Goal: Task Accomplishment & Management: Manage account settings

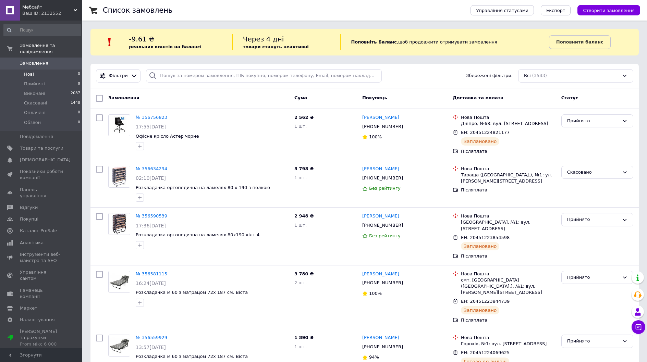
click at [30, 71] on span "Нові" at bounding box center [29, 74] width 10 height 6
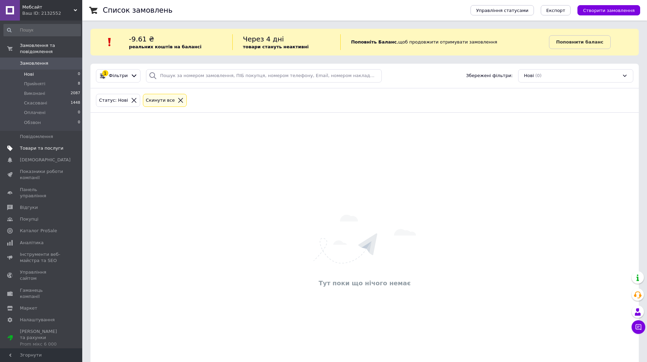
click at [42, 145] on span "Товари та послуги" at bounding box center [42, 148] width 44 height 6
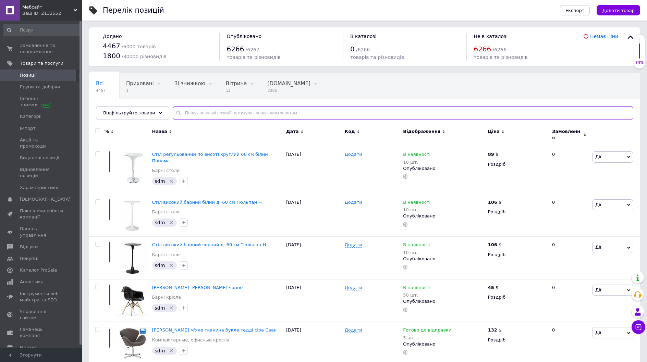
click at [224, 115] on input "text" at bounding box center [403, 113] width 461 height 14
type input "венеция"
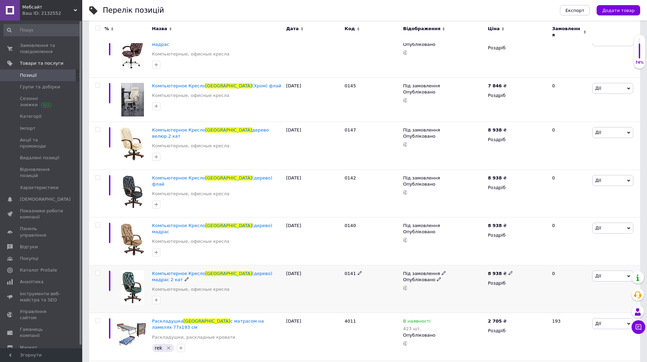
scroll to position [230, 0]
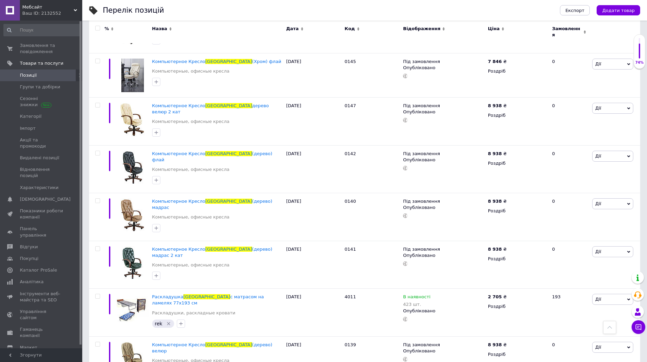
click at [85, 242] on div "Перелік позицій Експорт Додати товар Додано 4467 / 6000 товарів 1800 / 30000 рі…" at bounding box center [364, 80] width 565 height 621
click at [492, 294] on b "2 705" at bounding box center [495, 296] width 14 height 5
drag, startPoint x: 538, startPoint y: 268, endPoint x: 523, endPoint y: 268, distance: 15.4
click at [523, 282] on input "2705" at bounding box center [541, 289] width 52 height 14
type input "2599"
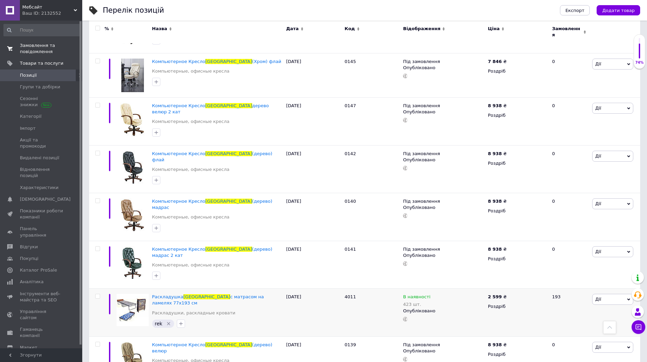
click at [36, 50] on span "Замовлення та повідомлення" at bounding box center [42, 48] width 44 height 12
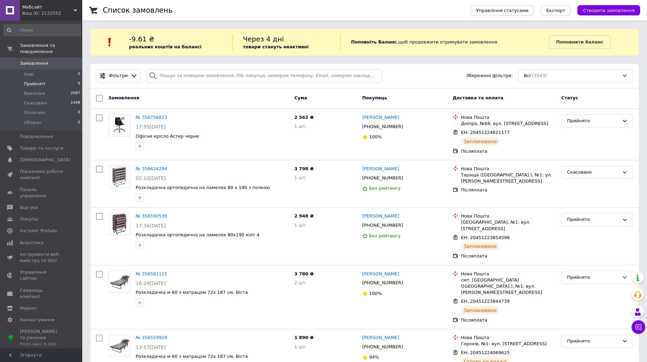
click at [36, 81] on span "Прийняті" at bounding box center [34, 84] width 21 height 6
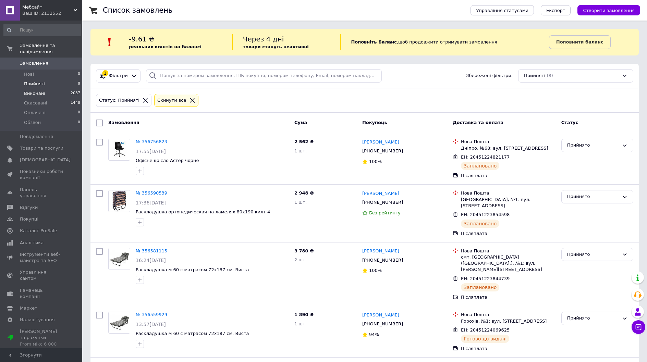
click at [36, 90] on span "Виконані" at bounding box center [34, 93] width 21 height 6
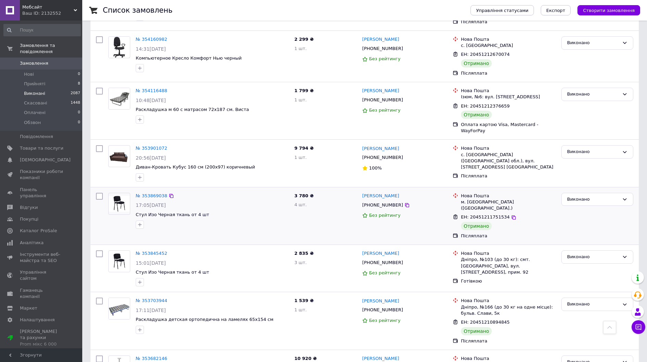
scroll to position [873, 0]
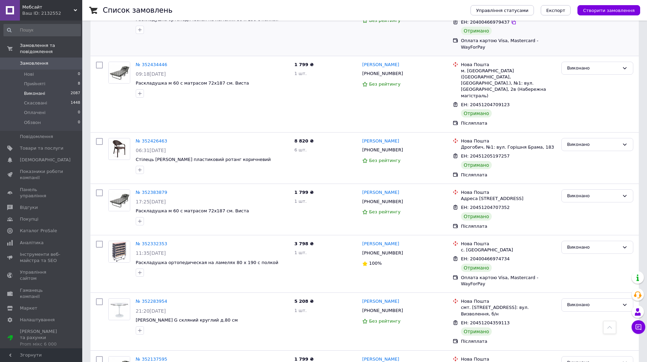
scroll to position [916, 0]
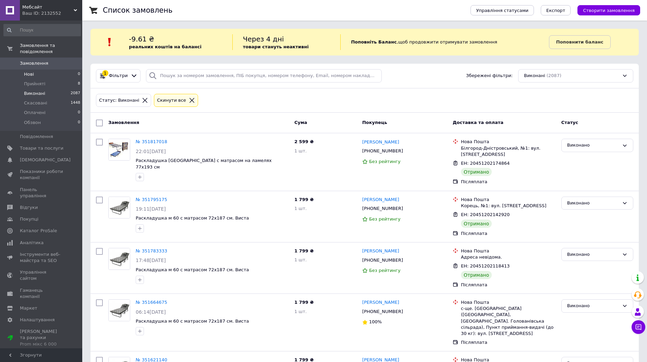
click at [33, 71] on span "Нові" at bounding box center [29, 74] width 10 height 6
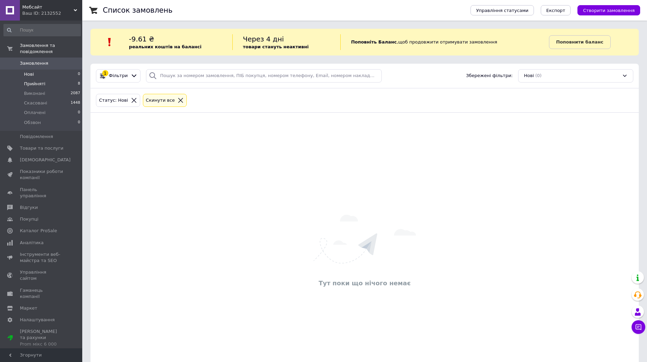
click at [30, 81] on span "Прийняті" at bounding box center [34, 84] width 21 height 6
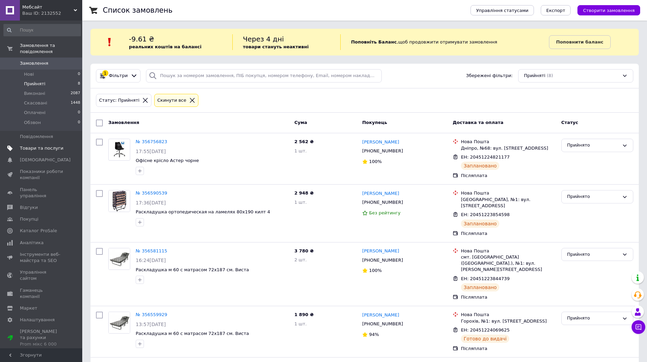
click at [43, 145] on span "Товари та послуги" at bounding box center [42, 148] width 44 height 6
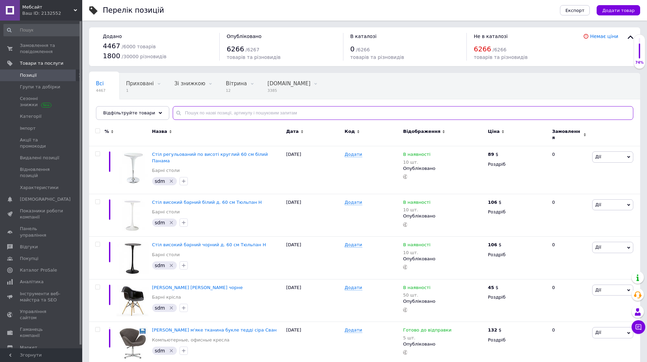
click at [217, 110] on input "text" at bounding box center [403, 113] width 461 height 14
type input "валенсія"
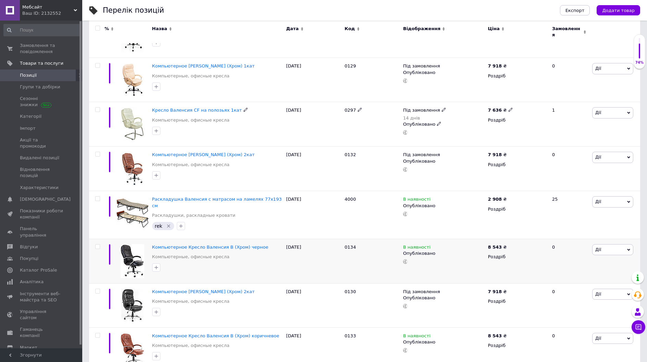
scroll to position [137, 0]
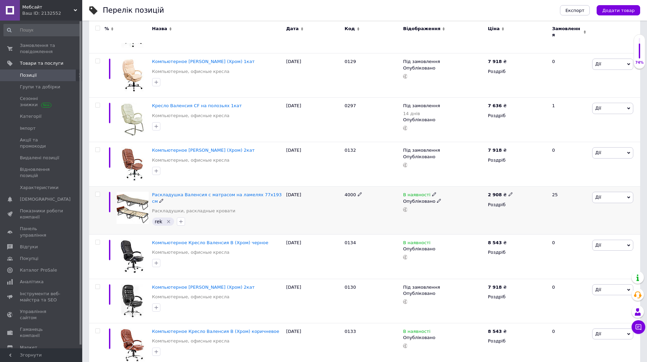
drag, startPoint x: 495, startPoint y: 189, endPoint x: 502, endPoint y: 190, distance: 7.2
click at [496, 192] on b "2 908" at bounding box center [495, 194] width 14 height 5
drag, startPoint x: 529, startPoint y: 183, endPoint x: 522, endPoint y: 181, distance: 7.3
click at [522, 181] on input "2908" at bounding box center [541, 187] width 52 height 14
type input "2799"
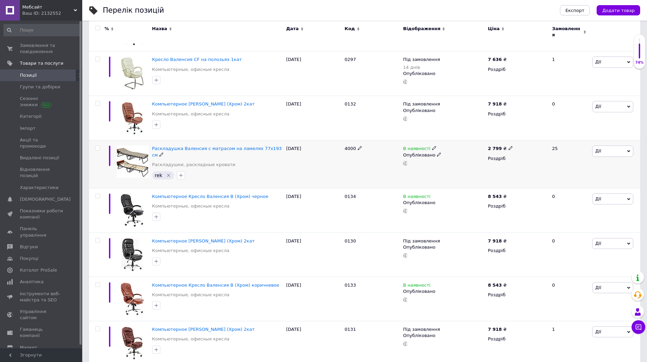
scroll to position [184, 0]
click at [85, 232] on div "Перелік позицій Експорт Додати товар Додано 4467 / 6000 товарів 1800 / 30000 рі…" at bounding box center [364, 94] width 565 height 556
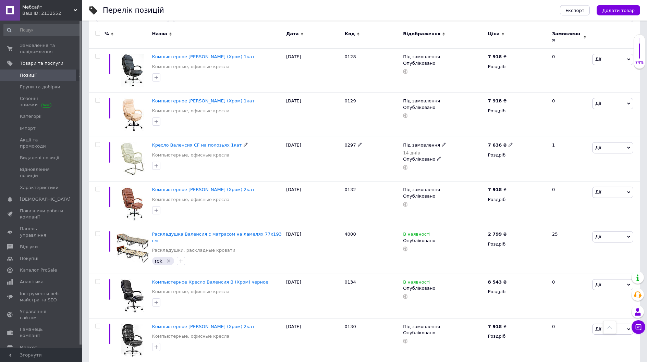
scroll to position [0, 0]
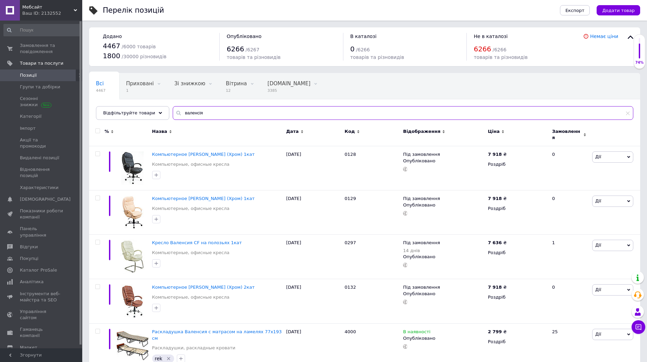
click at [209, 113] on input "валенсія" at bounding box center [403, 113] width 461 height 14
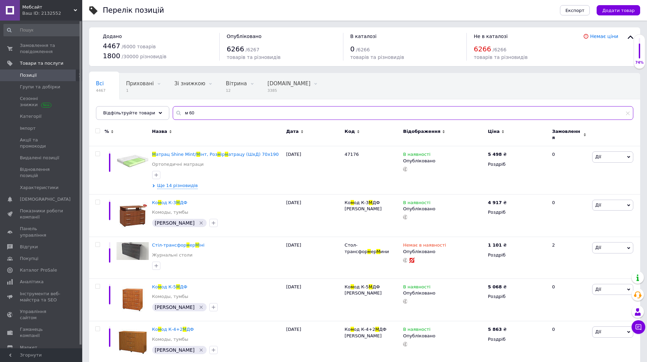
click at [181, 112] on input "м 60" at bounding box center [403, 113] width 461 height 14
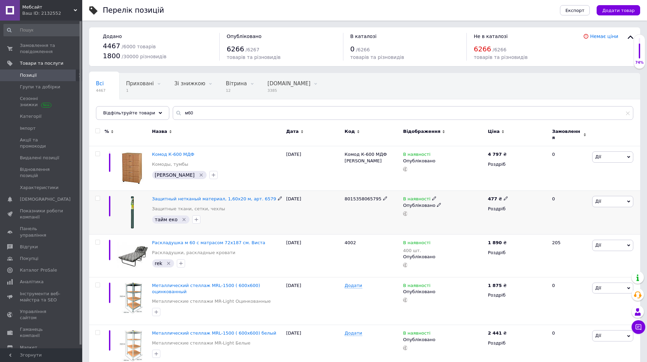
click at [623, 196] on span "Дії" at bounding box center [612, 201] width 41 height 11
click at [574, 308] on li "Видалити" at bounding box center [587, 311] width 91 height 10
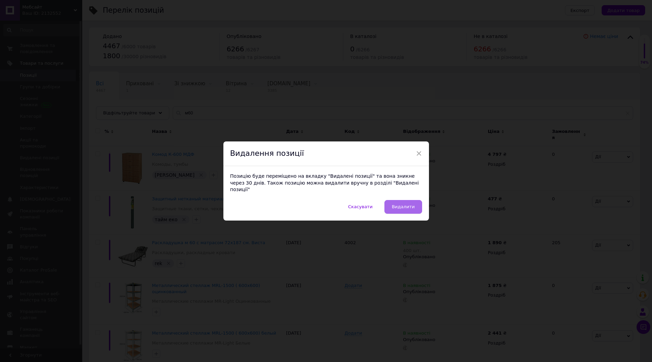
click at [404, 206] on span "Видалити" at bounding box center [403, 206] width 23 height 5
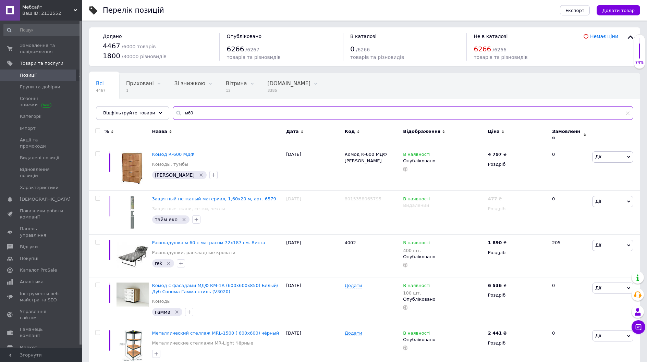
click at [219, 110] on input "м60" at bounding box center [403, 113] width 461 height 14
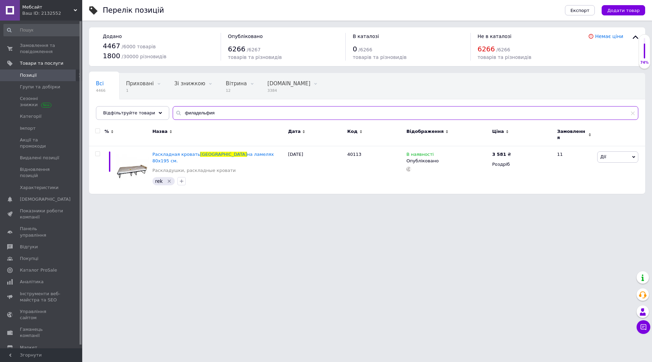
type input "филадельфия"
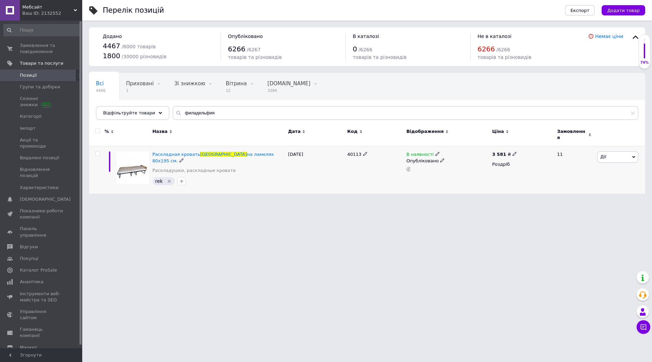
click at [513, 151] on span at bounding box center [515, 153] width 4 height 5
click at [531, 143] on input "3581" at bounding box center [546, 147] width 52 height 14
type input "3580"
click at [514, 201] on html "Мебсайт Ваш ID: 2132552 Сайт Мебсайт Кабінет покупця Перевірити стан системи Ст…" at bounding box center [326, 100] width 652 height 201
click at [180, 201] on html "Мебсайт Ваш ID: 2132552 Сайт Мебсайт Кабінет покупця Перевірити стан системи Ст…" at bounding box center [326, 100] width 652 height 201
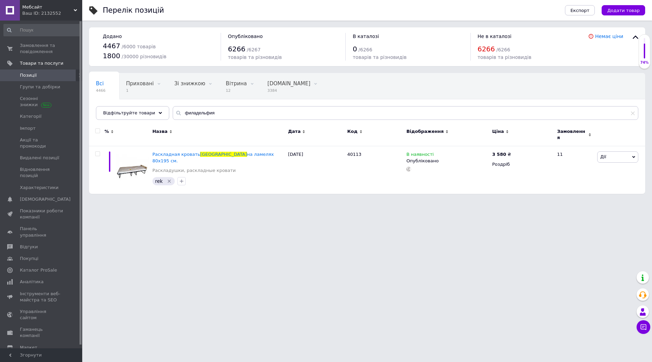
click at [40, 75] on span "Позиції" at bounding box center [42, 75] width 44 height 6
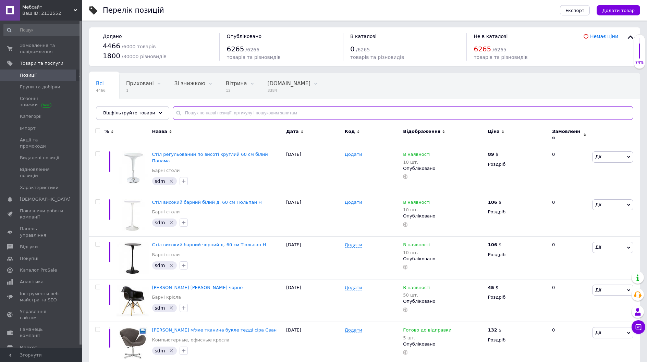
click at [221, 108] on input "text" at bounding box center [403, 113] width 461 height 14
type input "м60"
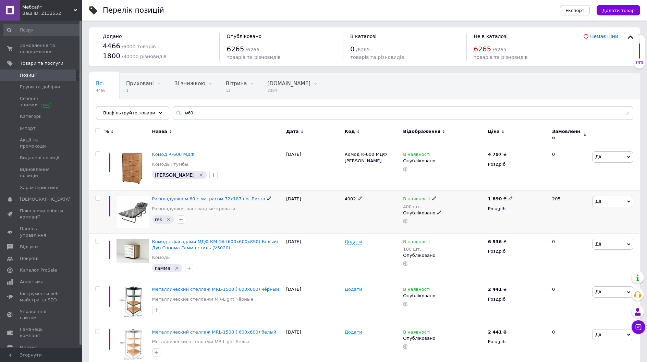
click at [216, 197] on span "Раскладушка м 60 с матрасом 72х187 см. Виста" at bounding box center [208, 198] width 113 height 5
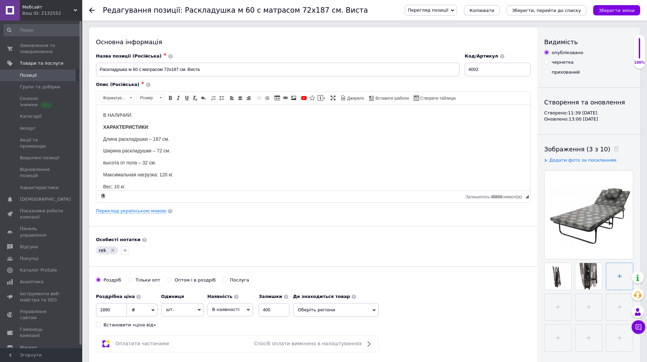
click at [614, 268] on input "file" at bounding box center [619, 276] width 27 height 27
type input "C:\fakepath\изображение_viber_2025-08-12_16-05-49-014.jpg"
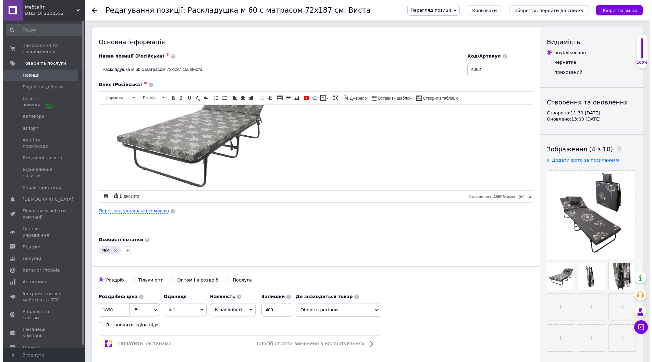
scroll to position [301, 0]
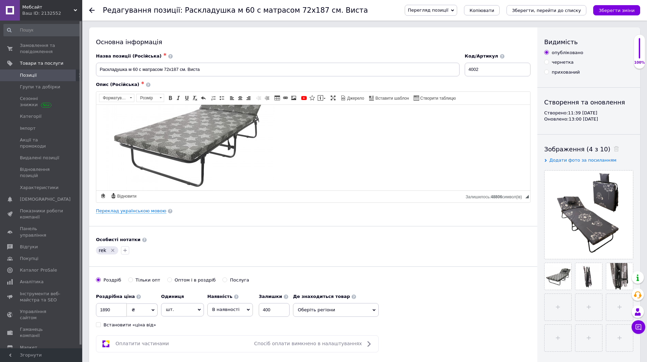
click at [230, 142] on img "Редактор, DC359382-865E-4EB0-B725-9C5F861BE503" at bounding box center [188, 129] width 171 height 171
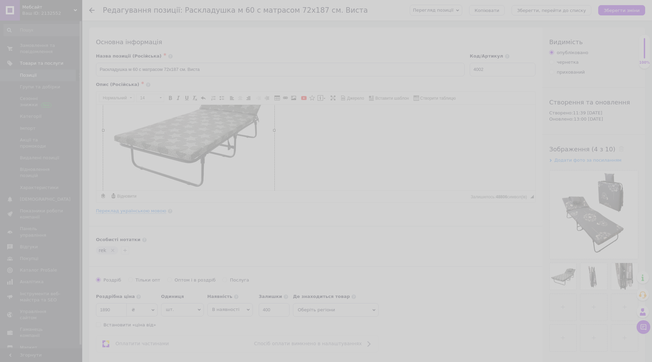
select select
type input "https://images.prom.ua/2356629495_2356629495.jpg?PIMAGE_ID=2356629495"
type input "500"
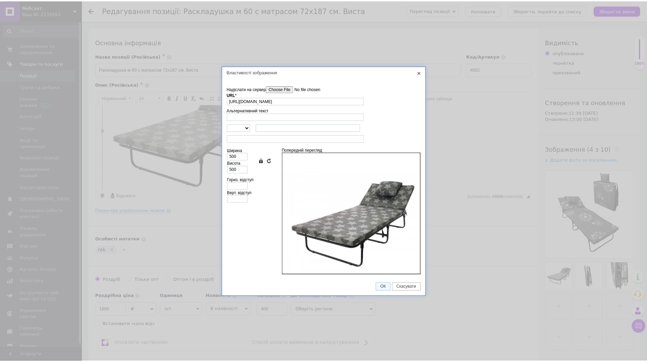
scroll to position [0, 0]
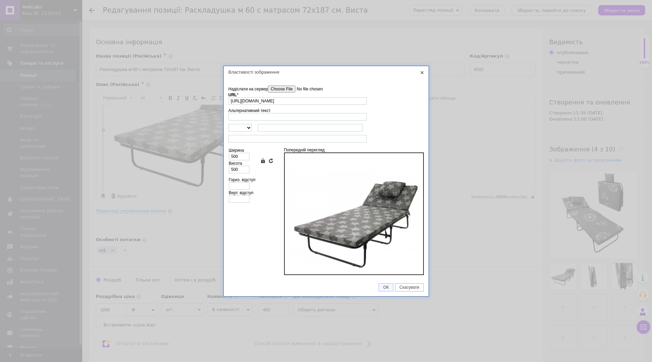
click at [283, 89] on input"] "Надіслати на сервер" at bounding box center [307, 89] width 78 height 7
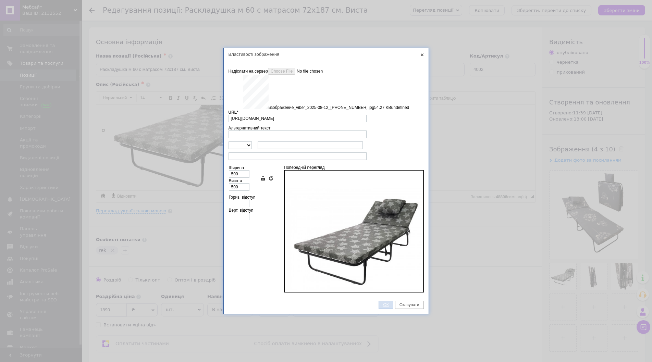
type input "https://images.prom.ua/6789516984_w640_h2048_izobrazhenie_viber_2025_08_12_16_0…"
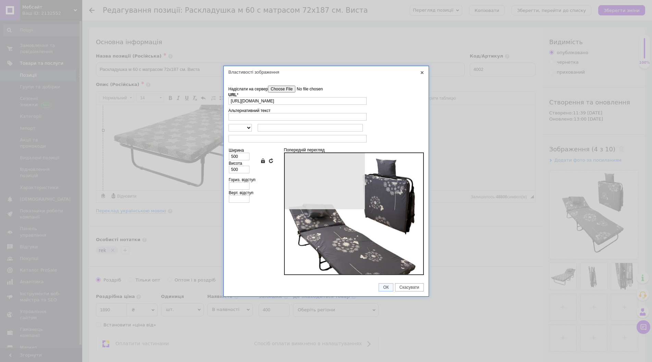
type input "450"
type input "600"
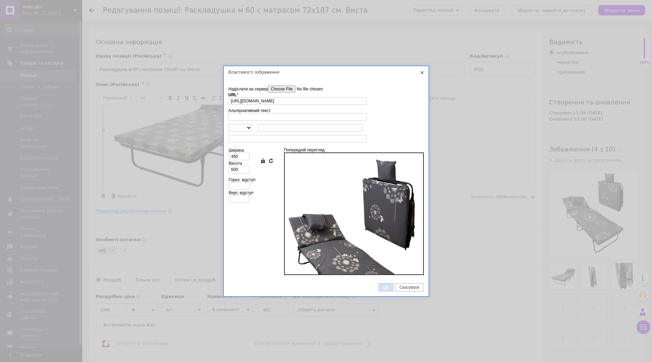
click at [388, 288] on span "ОК" at bounding box center [386, 287] width 14 height 5
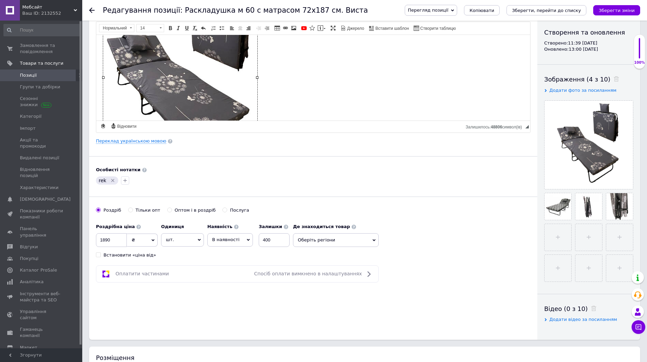
scroll to position [206, 0]
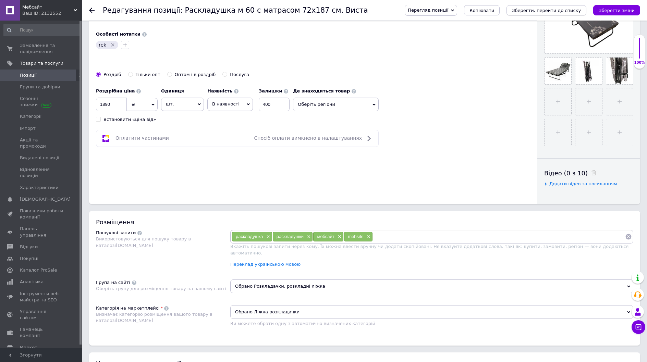
click at [547, 12] on icon "Зберегти, перейти до списку" at bounding box center [546, 10] width 69 height 5
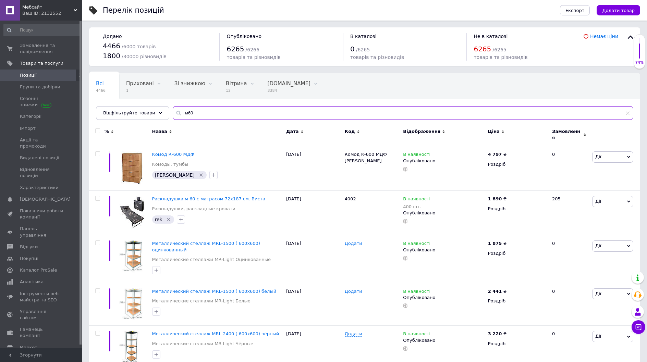
click at [231, 113] on input "м60" at bounding box center [403, 113] width 461 height 14
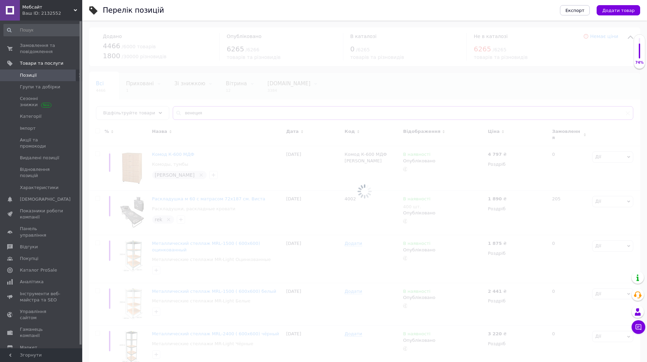
type input "венеция"
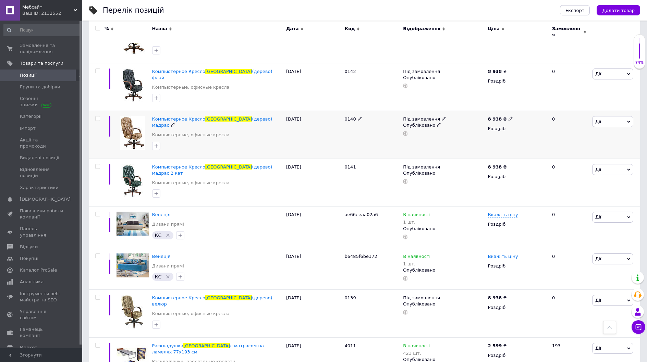
scroll to position [313, 0]
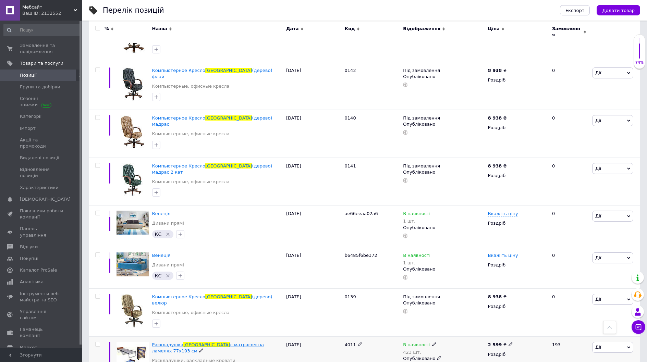
click at [222, 342] on span "с матрасом на ламелях 77х193 см" at bounding box center [208, 347] width 112 height 11
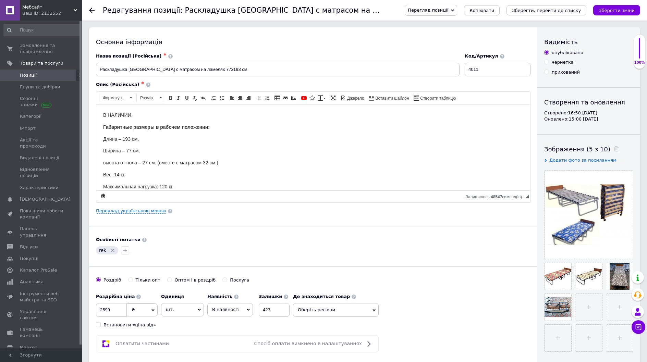
drag, startPoint x: 193, startPoint y: 241, endPoint x: 198, endPoint y: 241, distance: 5.1
click at [193, 241] on div "Особисті нотатки" at bounding box center [313, 240] width 435 height 6
click at [586, 306] on input "file" at bounding box center [588, 307] width 27 height 27
type input "C:\fakepath\изображение_viber_2025-08-12_16-05-17-290.jpg"
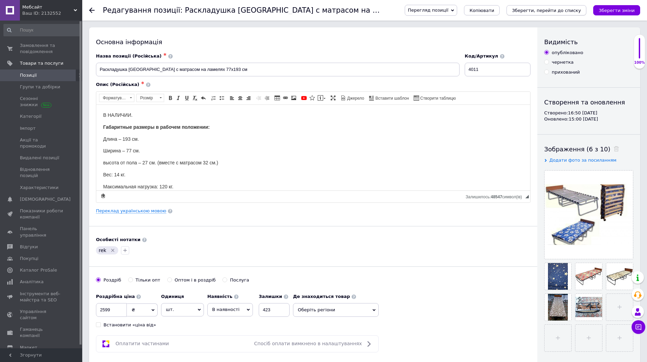
click at [539, 10] on icon "Зберегти, перейти до списку" at bounding box center [546, 10] width 69 height 5
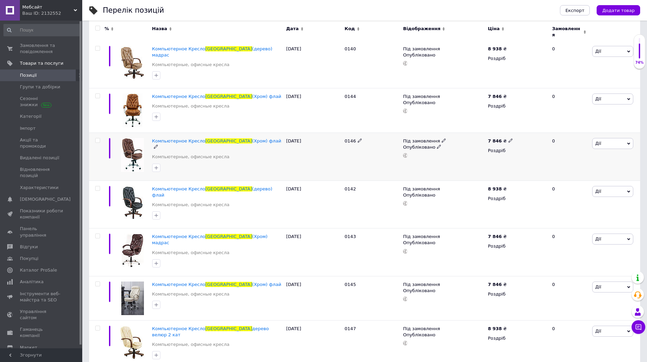
scroll to position [230, 0]
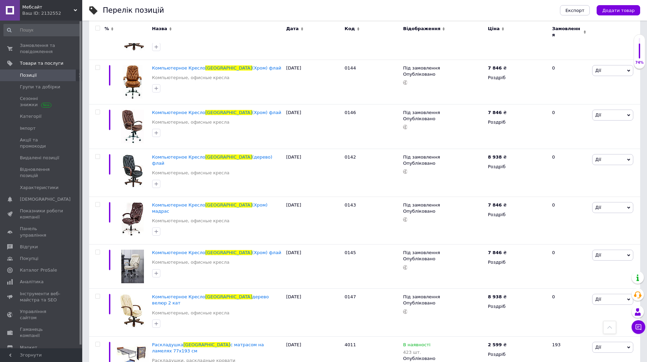
click at [86, 198] on div "Перелік позицій Експорт Додати товар Додано 4466 / 6000 товарів 1800 / 30000 рі…" at bounding box center [364, 80] width 565 height 621
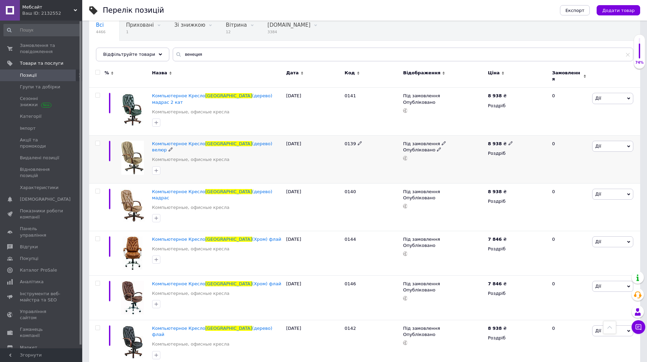
scroll to position [0, 0]
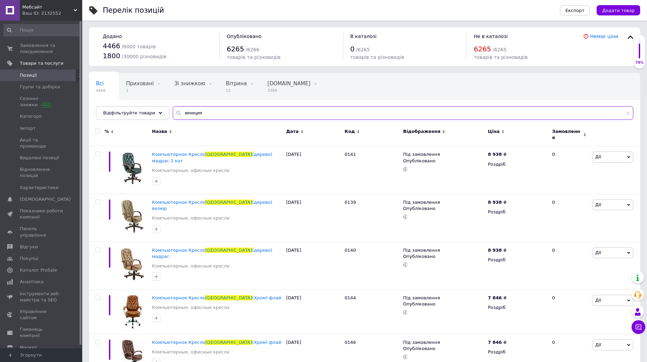
click at [205, 115] on input "венеция" at bounding box center [403, 113] width 461 height 14
paste input "АНАМА"
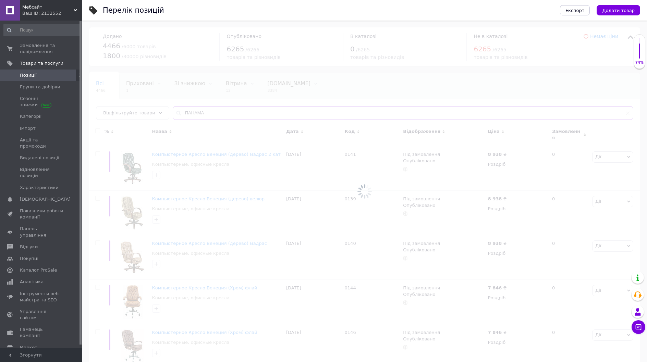
type input "ПАНАМА"
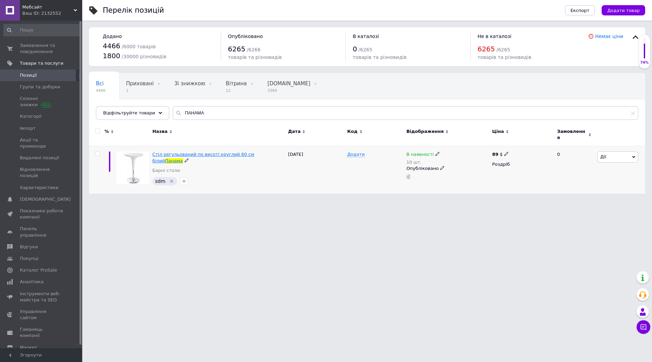
click at [235, 152] on span "Стіл регульований по висоті круглий 60 см білий" at bounding box center [204, 157] width 102 height 11
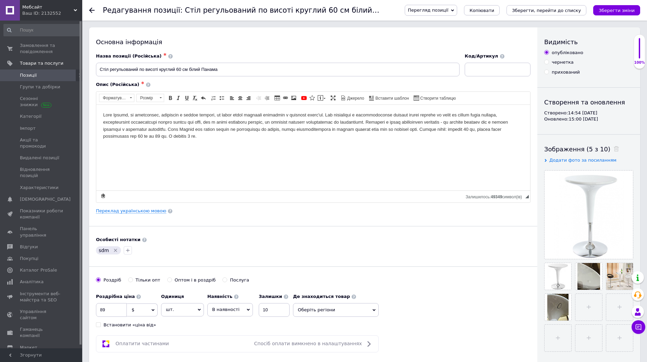
drag, startPoint x: 425, startPoint y: 271, endPoint x: 420, endPoint y: 270, distance: 5.3
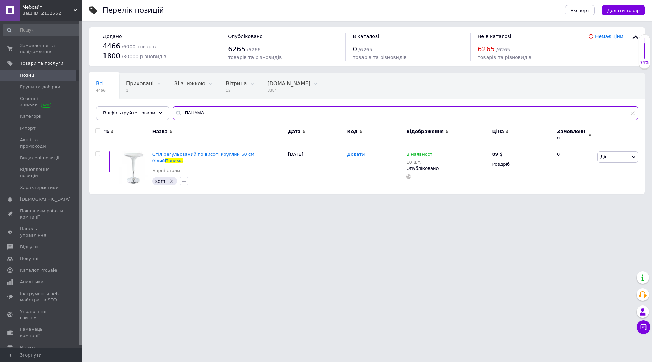
click at [245, 112] on input "ПАНАМА" at bounding box center [406, 113] width 466 height 14
paste input "ЮЛЬПАН Н"
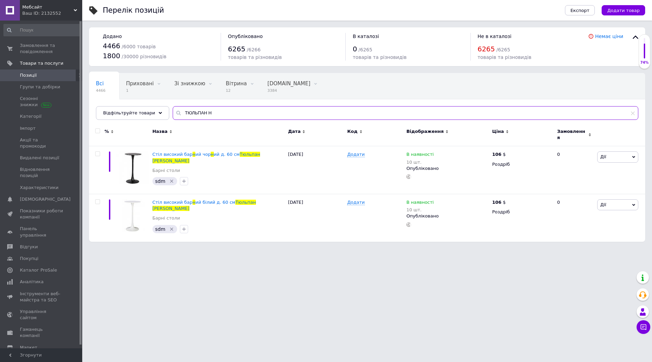
click at [218, 111] on input "ТЮЛЬПАН Н" at bounding box center [406, 113] width 466 height 14
paste input "обін"
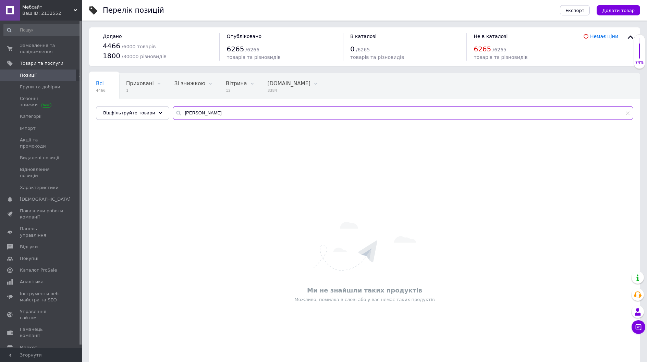
click at [177, 111] on input "Робін" at bounding box center [403, 113] width 461 height 14
type input "Робін"
click at [44, 48] on span "Замовлення та повідомлення" at bounding box center [42, 48] width 44 height 12
